Goal: Information Seeking & Learning: Compare options

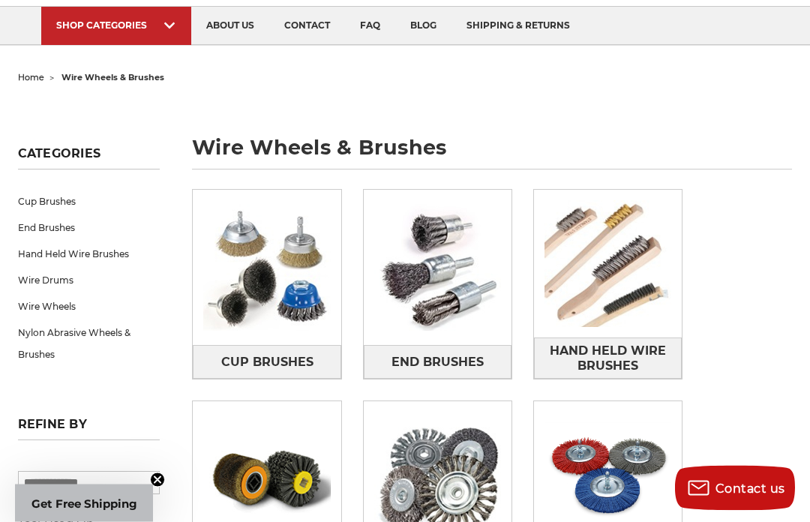
scroll to position [98, 0]
click at [451, 302] on img at bounding box center [438, 268] width 148 height 148
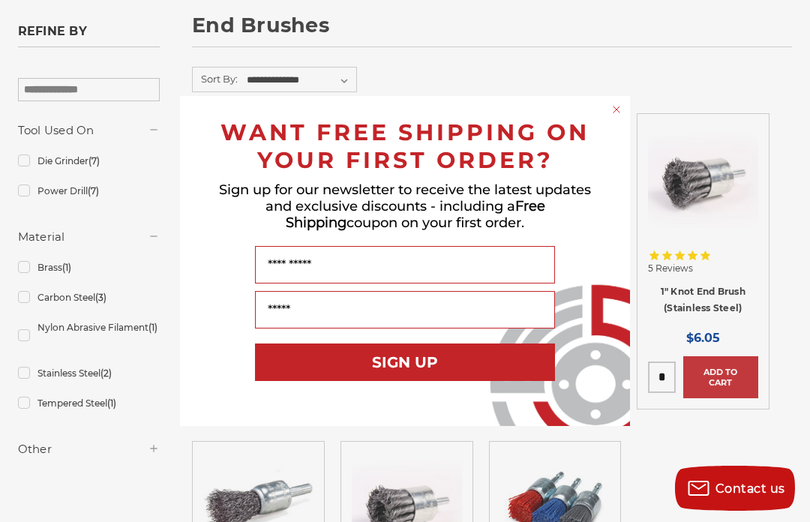
scroll to position [248, 0]
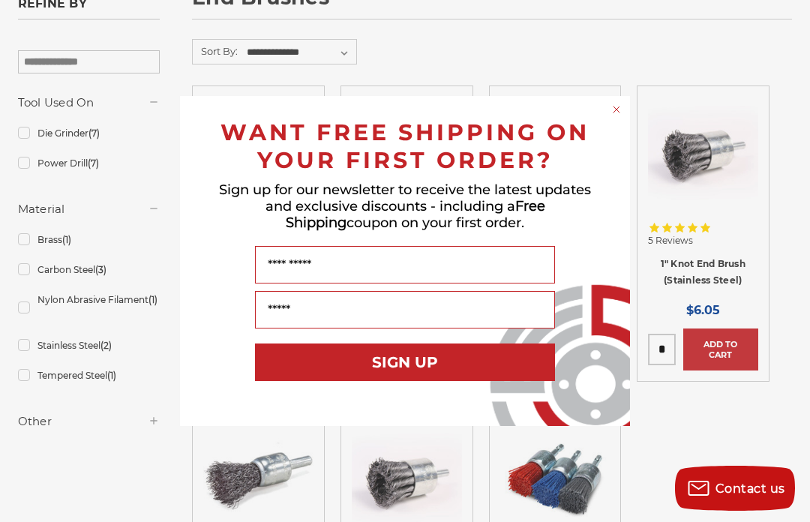
click at [618, 117] on circle "Close dialog" at bounding box center [617, 110] width 14 height 14
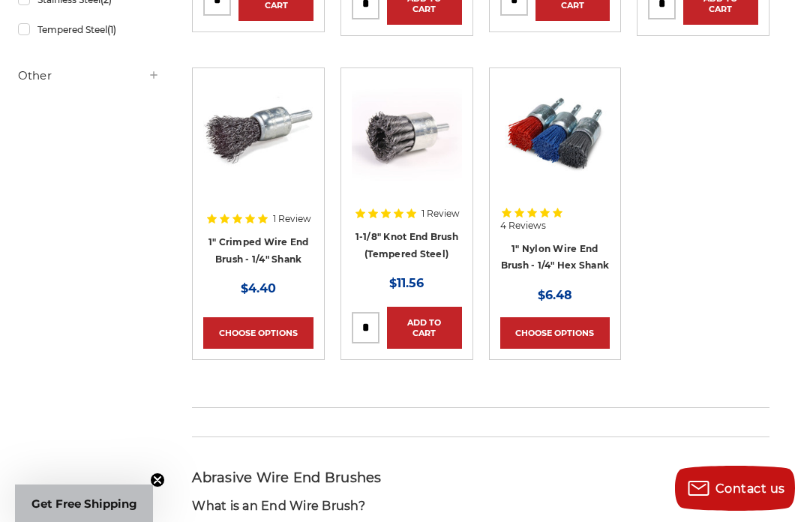
scroll to position [496, 0]
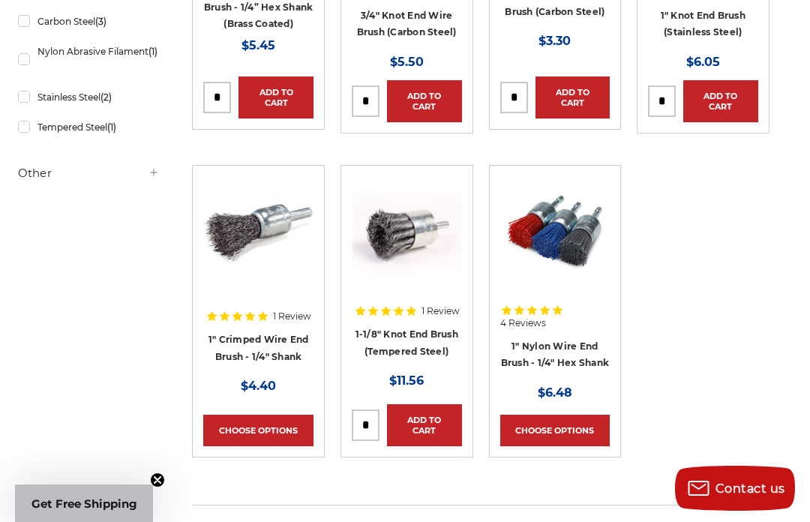
click at [414, 332] on link "1-1/8" Knot End Brush (Tempered Steel)" at bounding box center [407, 343] width 103 height 29
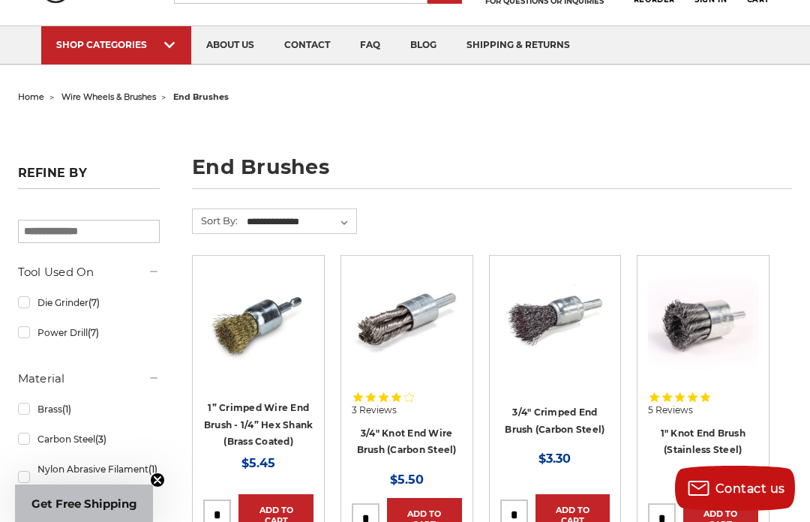
scroll to position [77, 0]
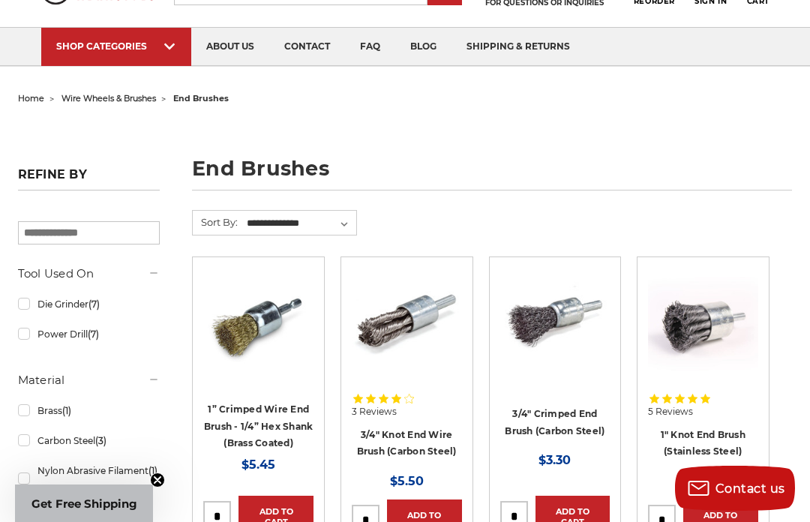
click at [707, 436] on link "1" Knot End Brush (Stainless Steel)" at bounding box center [703, 443] width 85 height 29
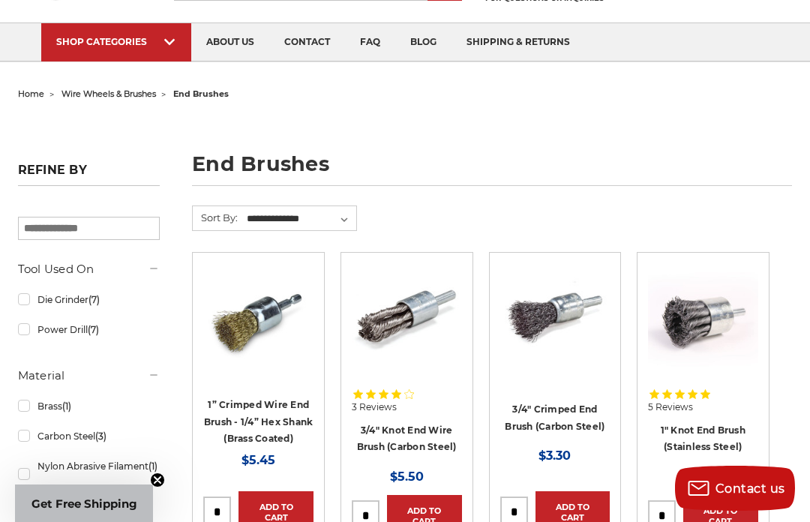
scroll to position [85, 0]
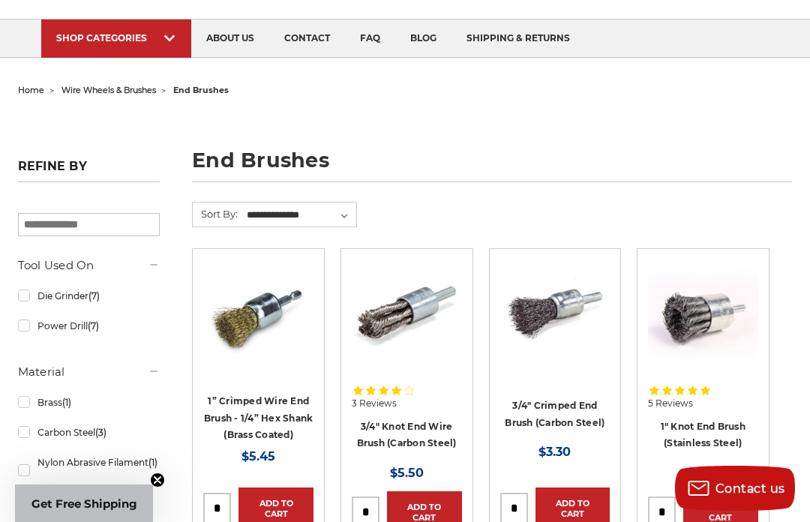
click at [404, 431] on link "3/4" Knot End Wire Brush (Carbon Steel)" at bounding box center [407, 435] width 100 height 29
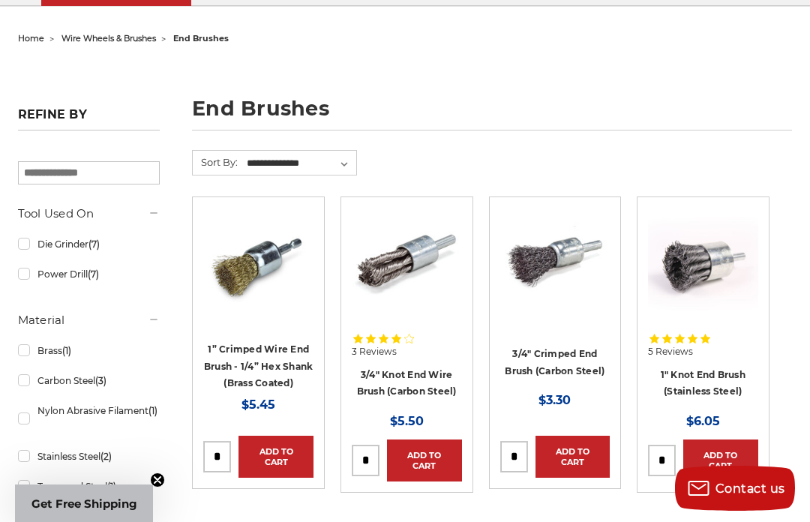
click at [557, 355] on link "3/4" Crimped End Brush (Carbon Steel)" at bounding box center [555, 362] width 100 height 29
